Goal: Task Accomplishment & Management: Manage account settings

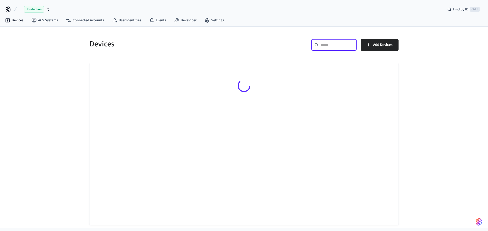
click at [325, 45] on input "text" at bounding box center [336, 44] width 33 height 5
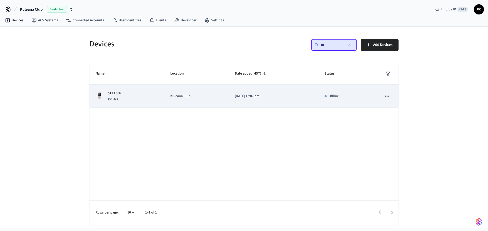
type input "***"
click at [258, 97] on p "[DATE] 12:07 pm" at bounding box center [273, 96] width 77 height 5
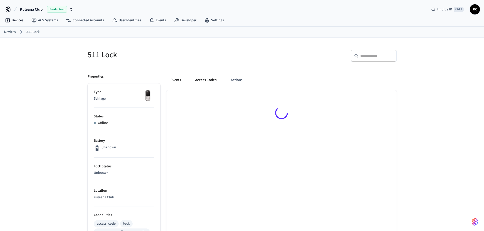
click at [208, 82] on button "Access Codes" at bounding box center [205, 80] width 29 height 12
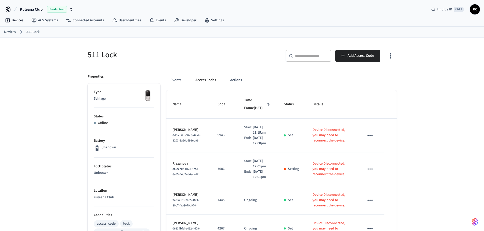
drag, startPoint x: 8, startPoint y: 32, endPoint x: 14, endPoint y: 32, distance: 5.8
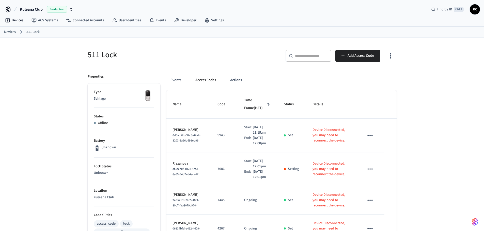
click at [8, 32] on link "Devices" at bounding box center [10, 31] width 12 height 5
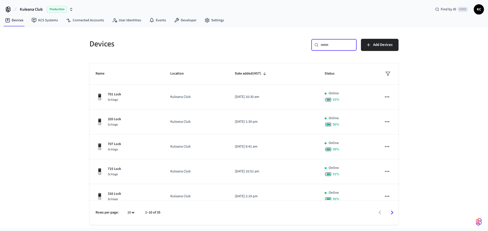
click at [327, 43] on input "text" at bounding box center [336, 44] width 33 height 5
type input "*"
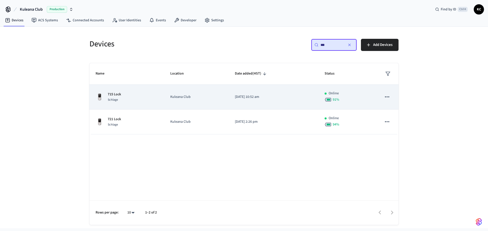
type input "***"
click at [232, 99] on td "[DATE] 10:52 am" at bounding box center [274, 97] width 90 height 25
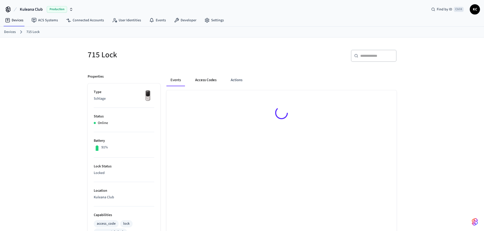
click at [202, 77] on button "Access Codes" at bounding box center [205, 80] width 29 height 12
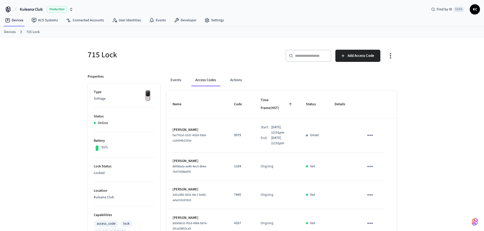
click at [431, 124] on div "715 Lock ​ ​ Add Access Code Properties Type Schlage Status Online Battery 91% …" at bounding box center [242, 207] width 484 height 339
click at [46, 113] on div "715 Lock ​ ​ Add Access Code Properties Type Schlage Status Online Battery 91% …" at bounding box center [242, 207] width 484 height 339
click at [7, 31] on link "Devices" at bounding box center [10, 31] width 12 height 5
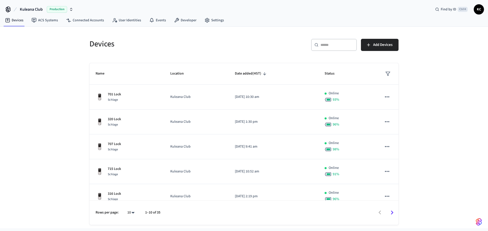
click at [330, 47] on input "text" at bounding box center [336, 44] width 33 height 5
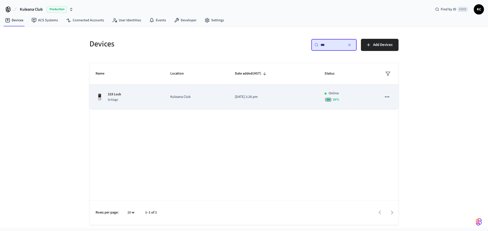
type input "***"
click at [241, 106] on td "[DATE] 2:26 pm" at bounding box center [274, 97] width 90 height 25
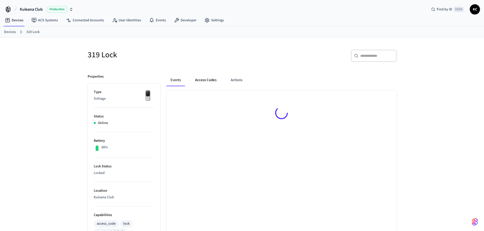
click at [205, 79] on button "Access Codes" at bounding box center [205, 80] width 29 height 12
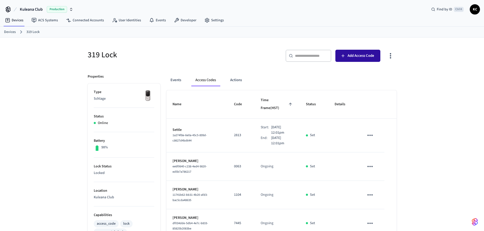
click at [360, 58] on span "Add Access Code" at bounding box center [360, 56] width 27 height 7
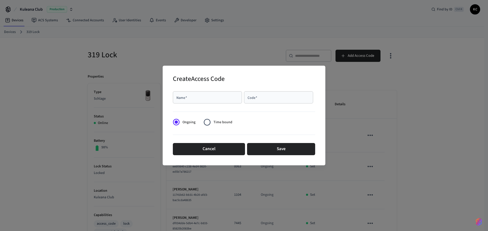
click at [220, 97] on input "Name   *" at bounding box center [207, 97] width 63 height 5
type input "********"
type input "****"
click at [222, 121] on span "Time bound" at bounding box center [222, 122] width 19 height 5
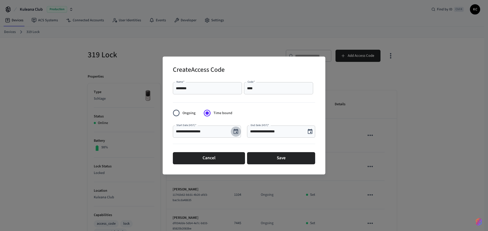
click at [234, 130] on icon "Choose date, selected date is Aug 16, 2025" at bounding box center [235, 131] width 5 height 5
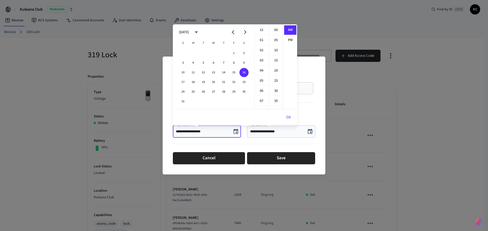
scroll to position [102, 0]
click at [183, 84] on button "17" at bounding box center [182, 82] width 9 height 9
click at [261, 30] on li "12" at bounding box center [261, 30] width 12 height 10
click at [273, 30] on li "00" at bounding box center [276, 30] width 12 height 10
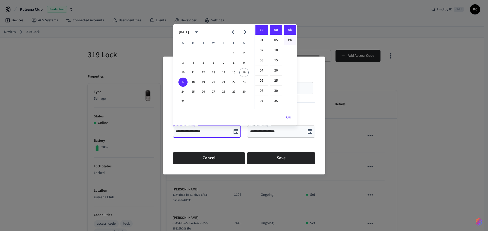
click at [286, 39] on li "PM" at bounding box center [290, 40] width 12 height 9
type input "**********"
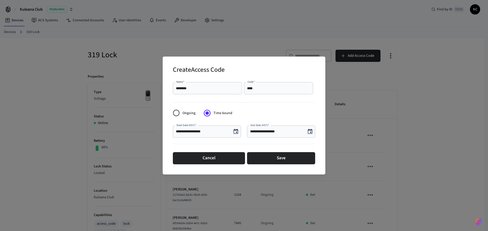
scroll to position [9, 0]
click at [311, 133] on icon "Choose date, selected date is Aug 16, 2025" at bounding box center [310, 132] width 6 height 6
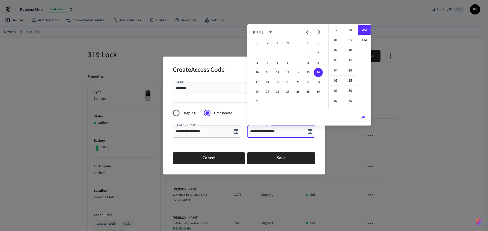
scroll to position [102, 0]
click at [300, 81] on button "21" at bounding box center [297, 82] width 9 height 9
click at [335, 31] on li "12" at bounding box center [335, 30] width 12 height 10
click at [347, 30] on li "00" at bounding box center [350, 30] width 12 height 10
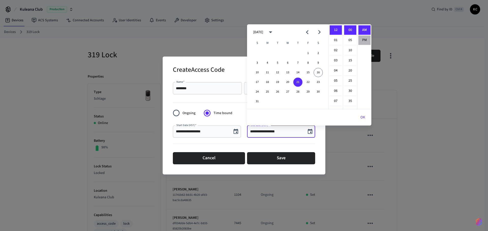
click at [365, 41] on li "PM" at bounding box center [364, 40] width 12 height 9
type input "**********"
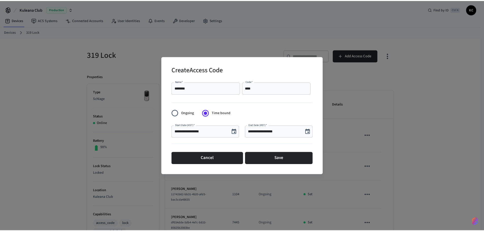
scroll to position [9, 0]
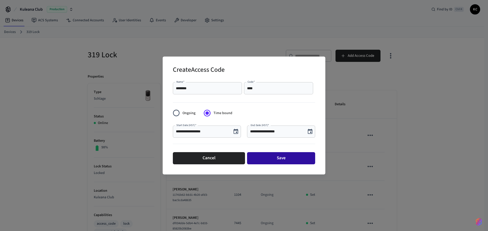
click at [282, 154] on button "Save" at bounding box center [281, 158] width 68 height 12
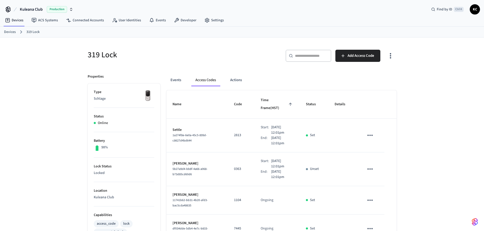
click at [13, 32] on link "Devices" at bounding box center [10, 31] width 12 height 5
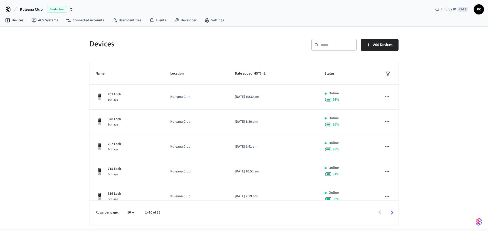
click at [333, 45] on input "text" at bounding box center [336, 44] width 33 height 5
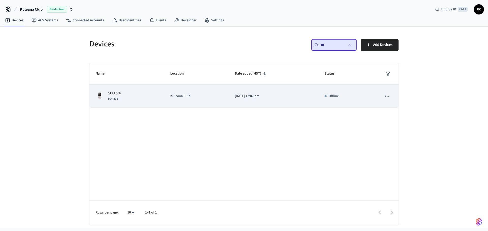
type input "***"
click at [266, 100] on td "[DATE] 12:07 pm" at bounding box center [274, 96] width 90 height 23
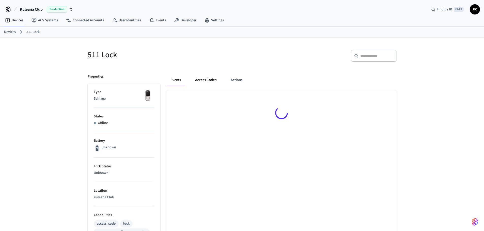
click at [214, 78] on button "Access Codes" at bounding box center [205, 80] width 29 height 12
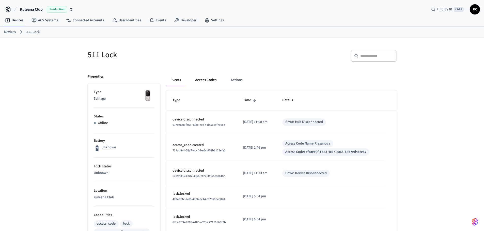
click at [207, 79] on button "Access Codes" at bounding box center [205, 80] width 29 height 12
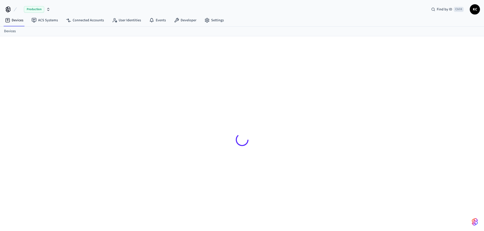
drag, startPoint x: 0, startPoint y: 0, endPoint x: 29, endPoint y: 79, distance: 84.8
click at [29, 79] on div at bounding box center [242, 137] width 484 height 202
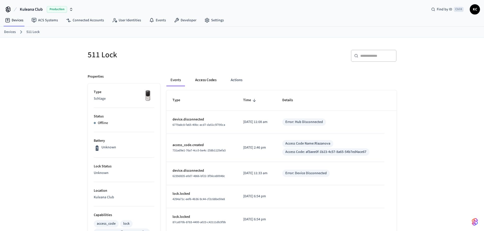
click at [205, 80] on button "Access Codes" at bounding box center [205, 80] width 29 height 12
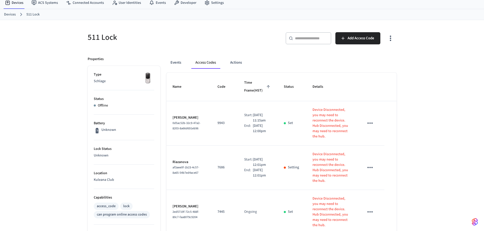
scroll to position [25, 0]
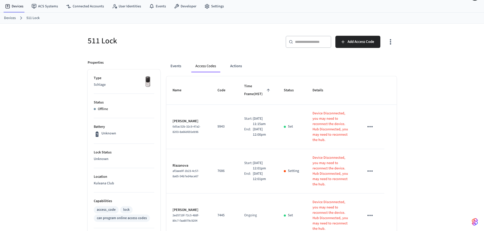
scroll to position [0, 0]
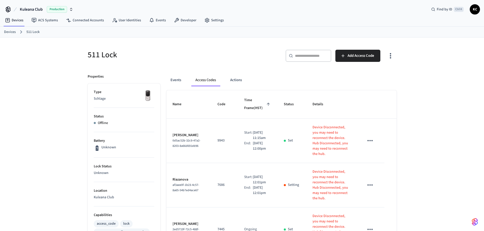
click at [106, 147] on p "Unknown" at bounding box center [108, 147] width 15 height 5
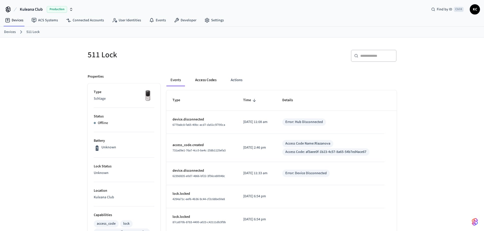
click at [212, 79] on button "Access Codes" at bounding box center [205, 80] width 29 height 12
